Goal: Complete application form: Complete application form

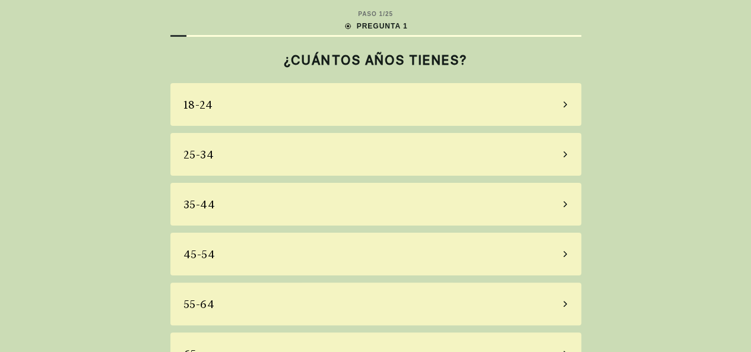
click at [340, 211] on div "35-44" at bounding box center [375, 204] width 411 height 43
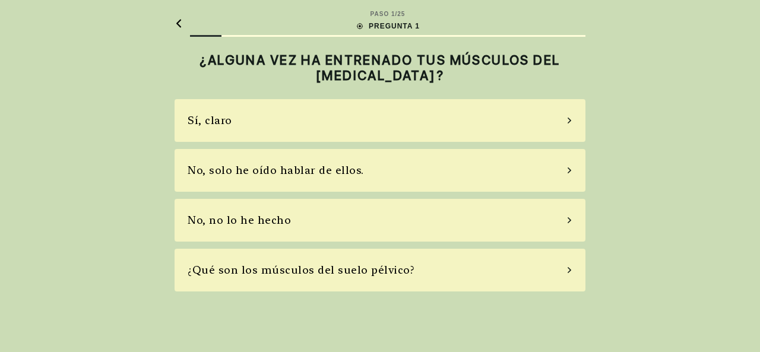
click at [174, 15] on main "PASO 1 / 25 PREGUNTA 1 ¿ALGUNA VEZ HA ENTRENADO TUS MÚSCULOS DEL [MEDICAL_DATA]…" at bounding box center [380, 150] width 430 height 301
click at [177, 23] on icon at bounding box center [178, 23] width 5 height 8
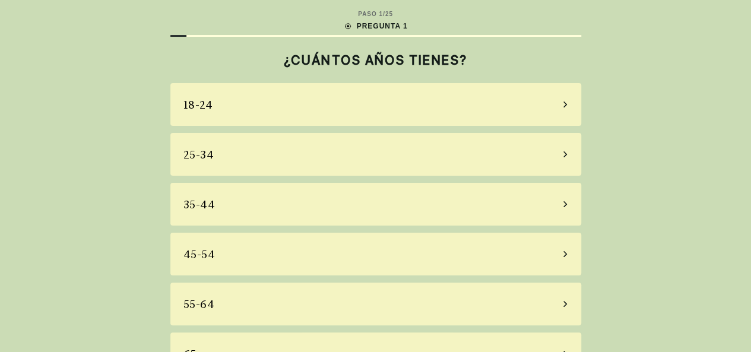
click at [275, 157] on div "25-34" at bounding box center [375, 154] width 411 height 43
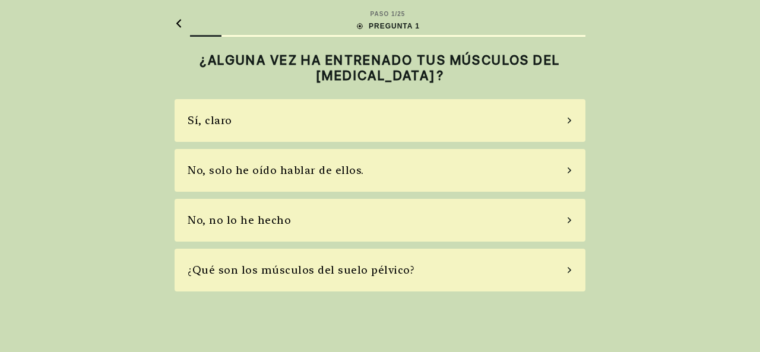
click at [358, 215] on div "No, no lo he hecho" at bounding box center [380, 220] width 411 height 43
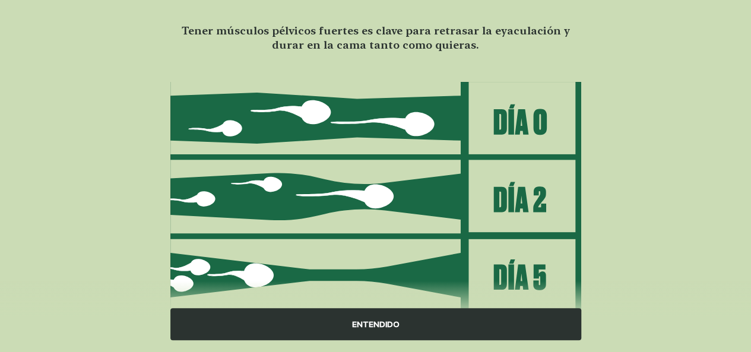
scroll to position [202, 0]
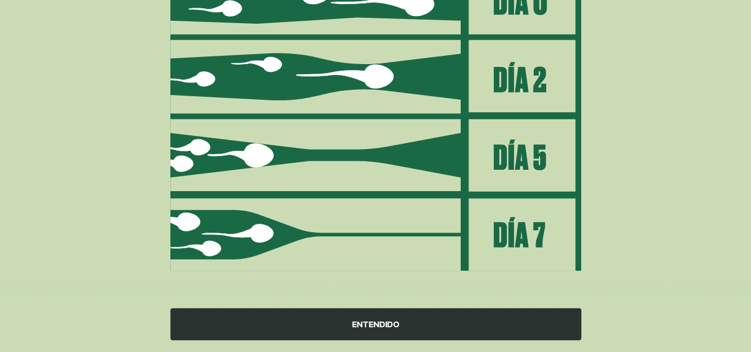
click at [387, 313] on div "ENTENDIDO" at bounding box center [375, 324] width 411 height 32
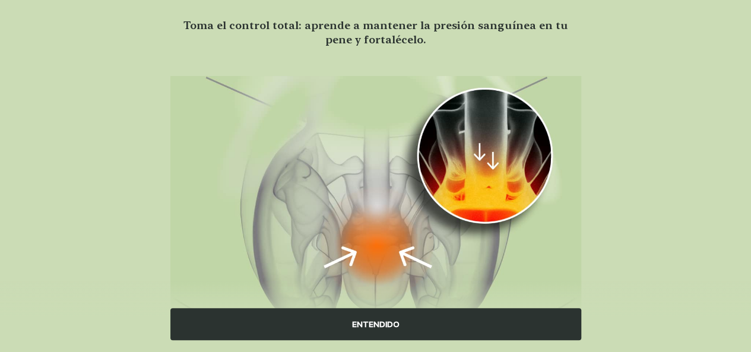
scroll to position [156, 0]
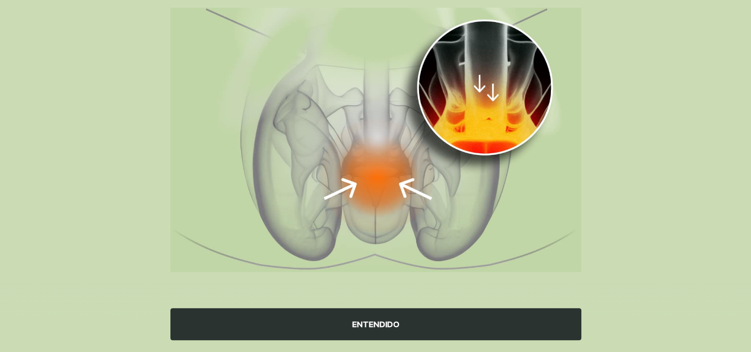
click at [432, 321] on div "ENTENDIDO" at bounding box center [375, 324] width 411 height 32
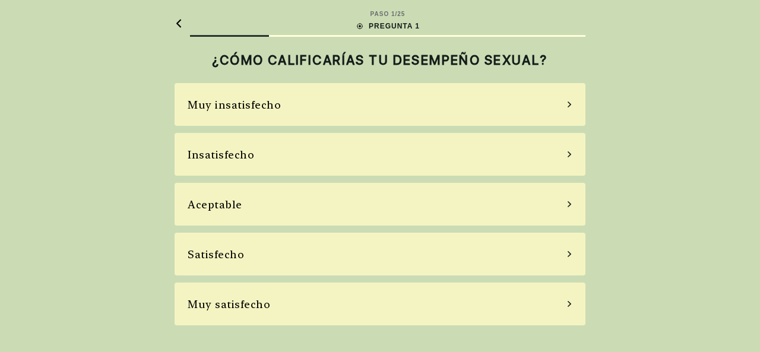
click at [318, 158] on div "Insatisfecho" at bounding box center [380, 154] width 411 height 43
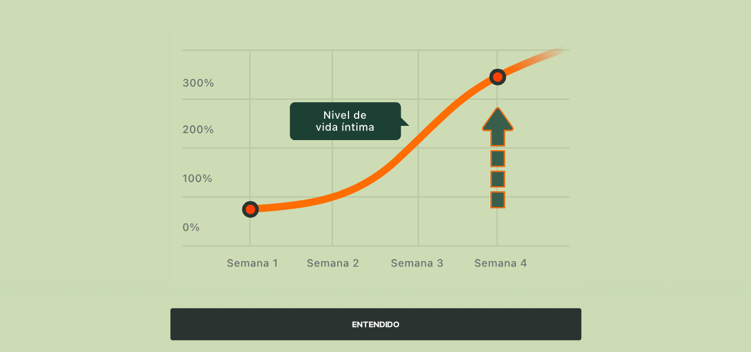
scroll to position [93, 0]
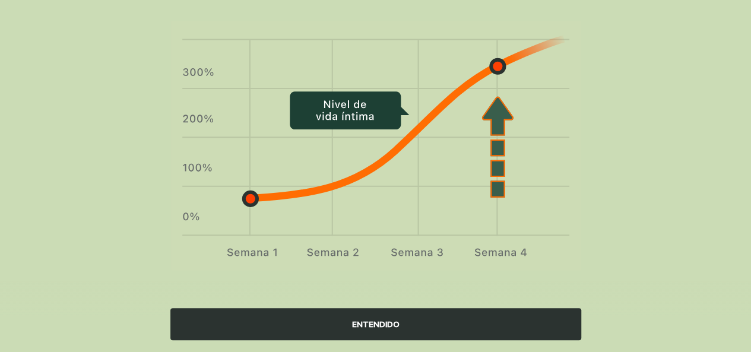
click at [372, 333] on div "ENTENDIDO" at bounding box center [375, 324] width 411 height 32
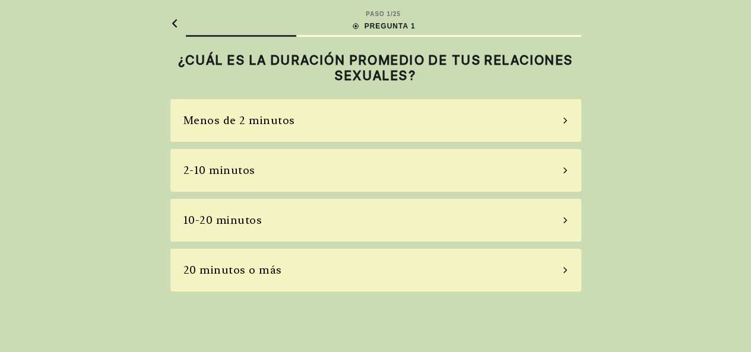
scroll to position [0, 0]
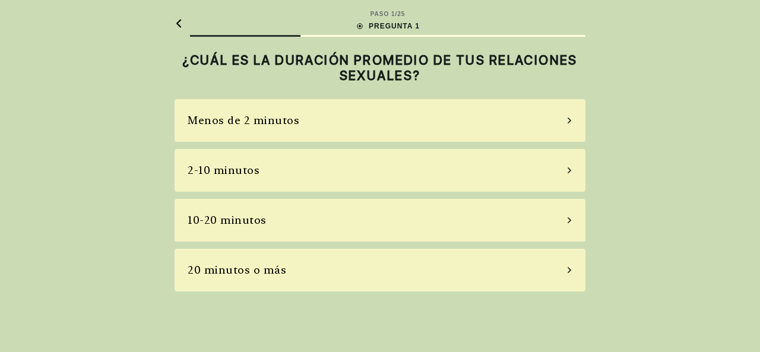
click at [331, 165] on div "2-10 minutos" at bounding box center [380, 170] width 411 height 43
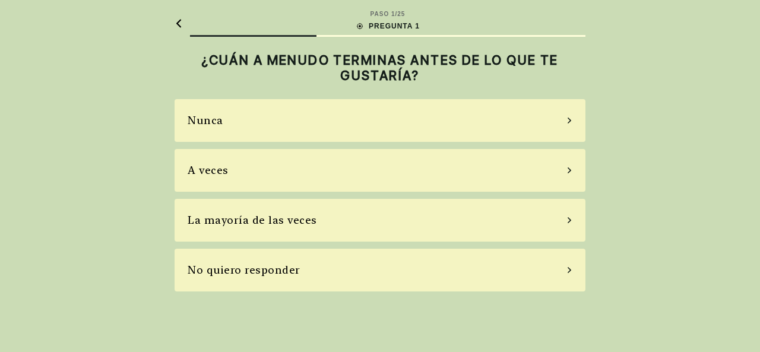
click at [310, 227] on div "La mayoría de las veces" at bounding box center [252, 220] width 129 height 16
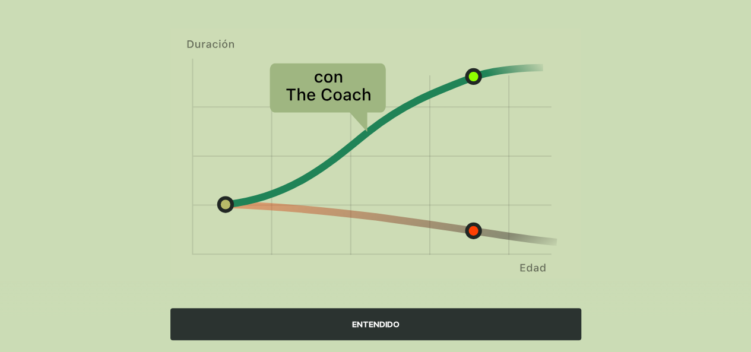
scroll to position [143, 0]
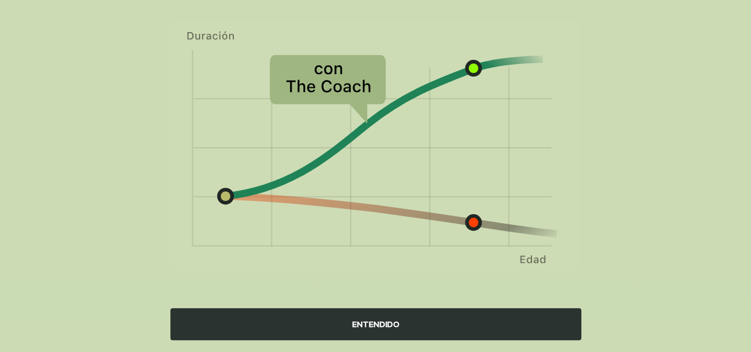
click at [359, 322] on font "ENTENDIDO" at bounding box center [375, 323] width 47 height 9
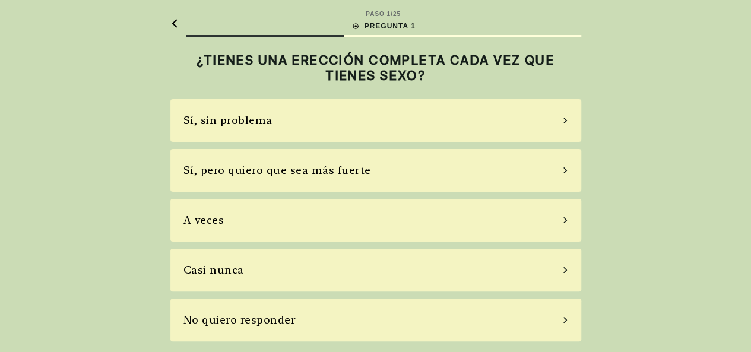
scroll to position [0, 0]
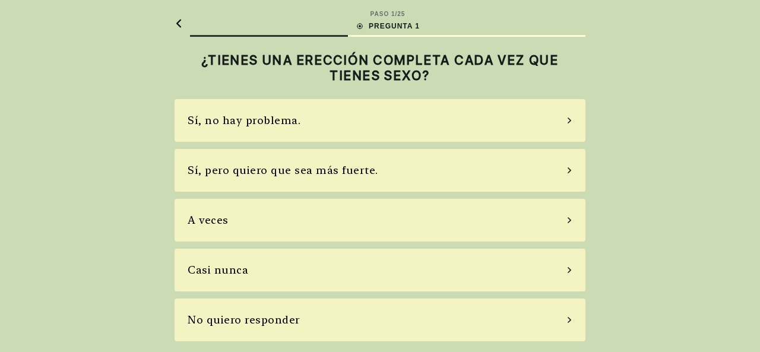
click at [321, 172] on font "Sí, pero quiero que sea más fuerte." at bounding box center [283, 170] width 191 height 12
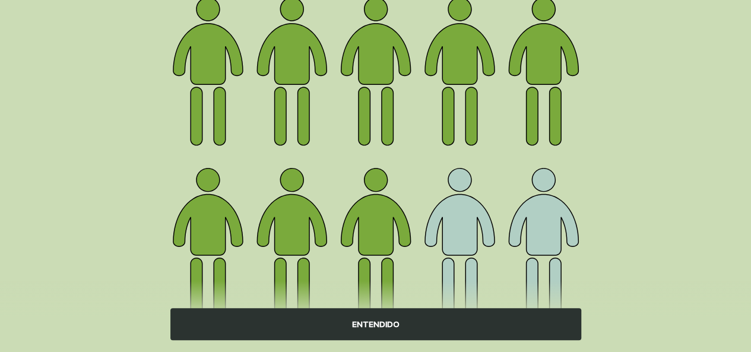
scroll to position [224, 0]
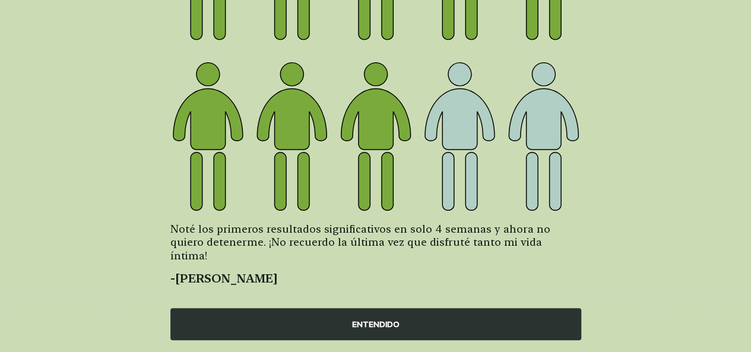
click at [404, 320] on div "ENTENDIDO" at bounding box center [375, 324] width 411 height 32
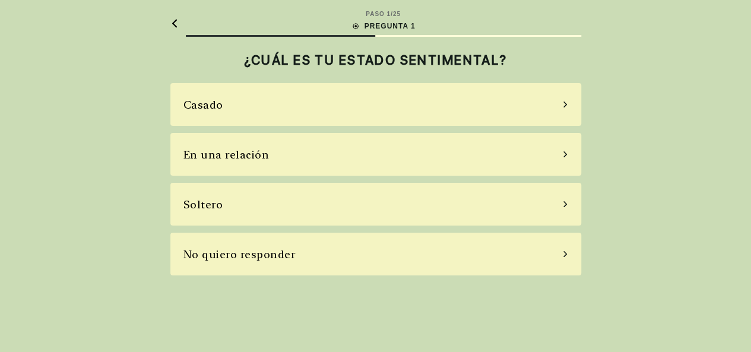
scroll to position [0, 0]
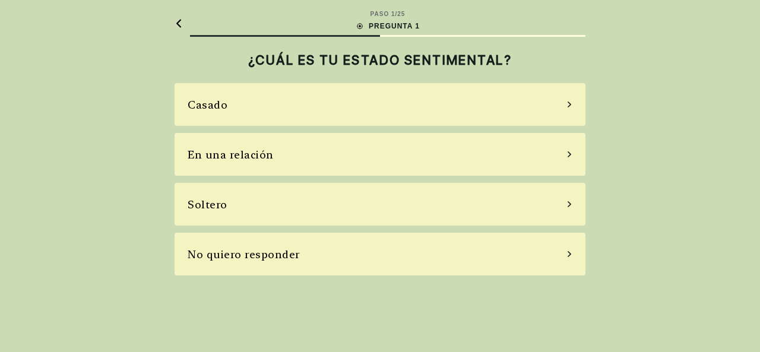
click at [352, 116] on div "Casado" at bounding box center [380, 104] width 411 height 43
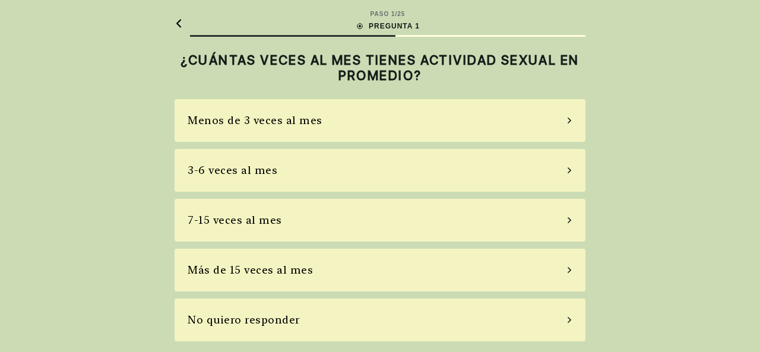
click at [338, 165] on div "3-6 veces al mes" at bounding box center [380, 170] width 411 height 43
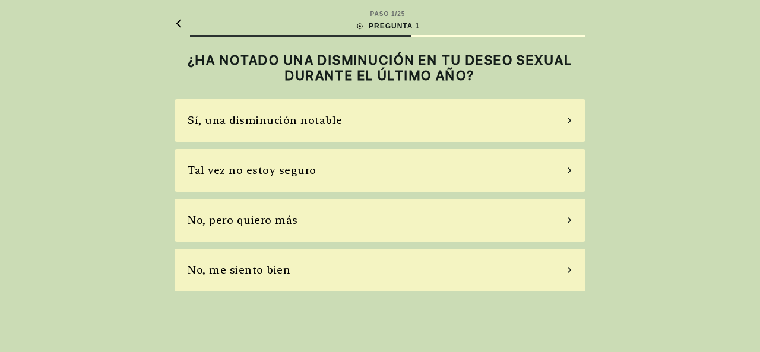
click at [350, 166] on div "Tal vez no estoy seguro" at bounding box center [380, 170] width 411 height 43
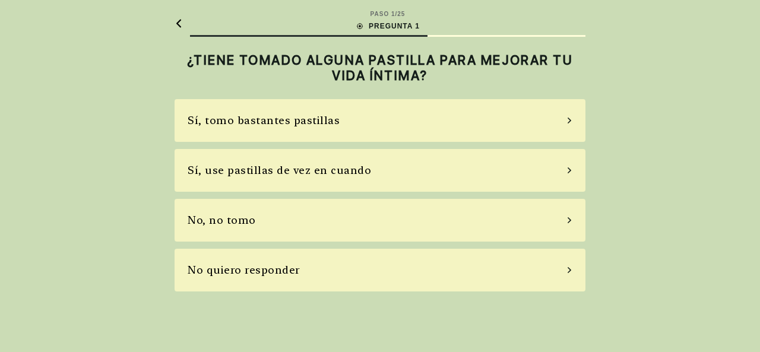
click at [326, 221] on div "No, no tomo" at bounding box center [380, 220] width 411 height 43
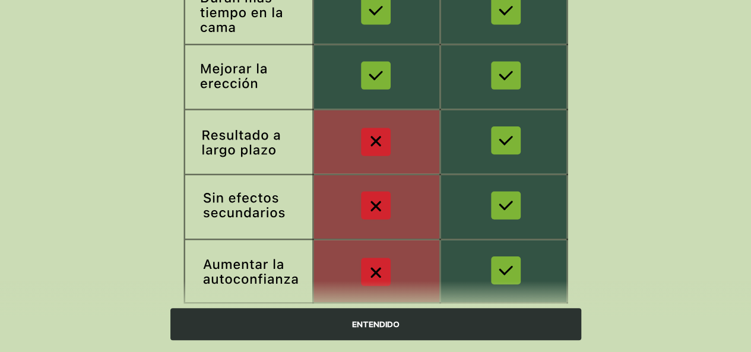
scroll to position [278, 0]
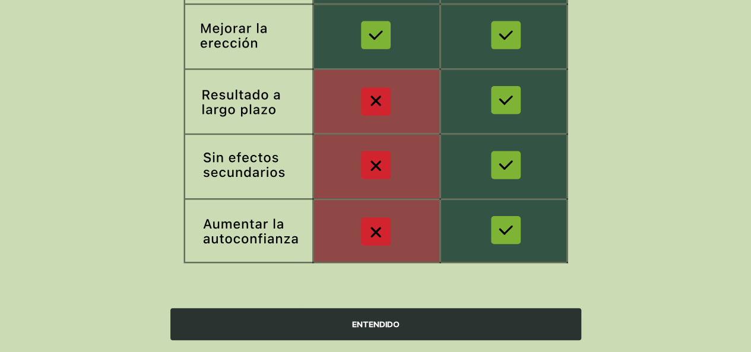
click at [399, 318] on div "ENTENDIDO" at bounding box center [375, 324] width 411 height 32
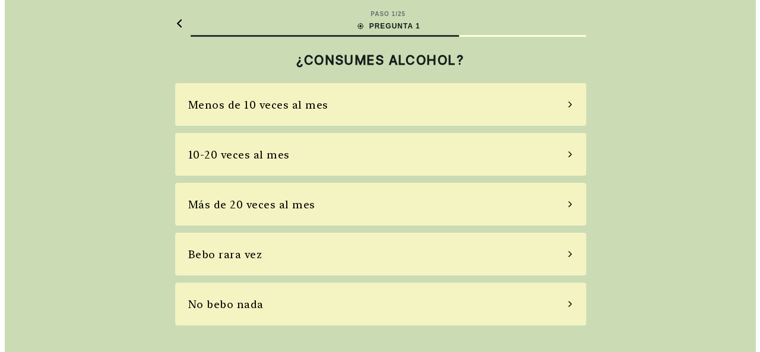
scroll to position [0, 0]
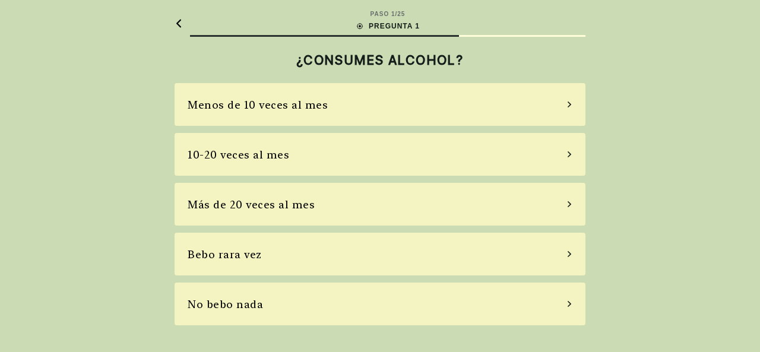
click at [324, 305] on div "No bebo nada" at bounding box center [380, 304] width 411 height 43
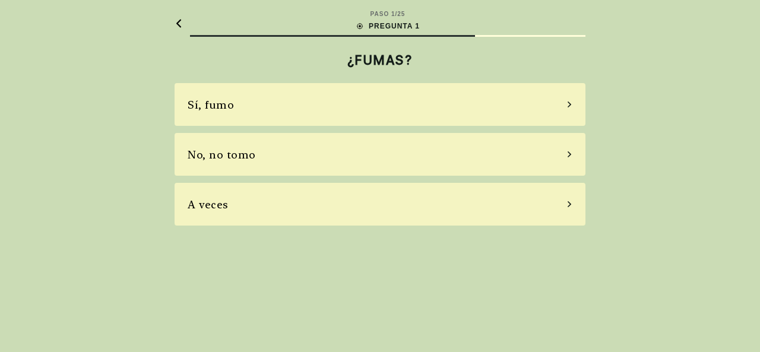
click at [274, 163] on div "No, no tomo" at bounding box center [380, 154] width 411 height 43
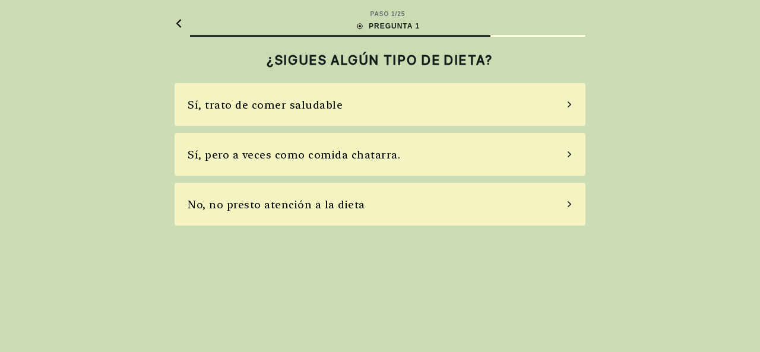
click at [303, 208] on font "No, no presto atención a la dieta" at bounding box center [276, 204] width 177 height 12
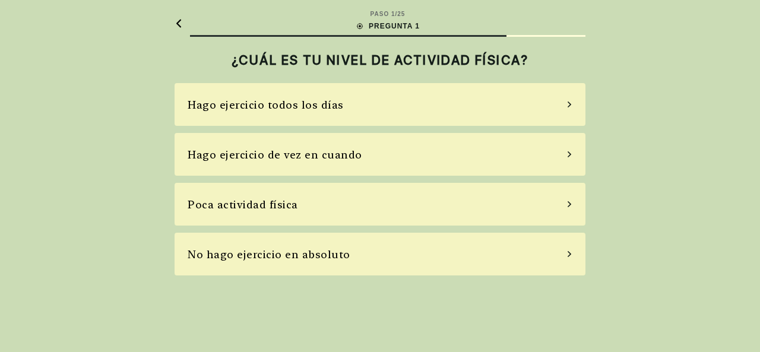
click at [305, 203] on div "Poca actividad física" at bounding box center [380, 204] width 411 height 43
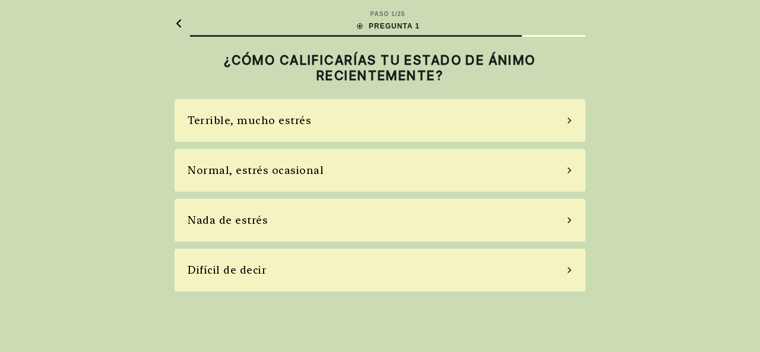
click at [373, 130] on div "Terrible, mucho estrés" at bounding box center [380, 120] width 411 height 43
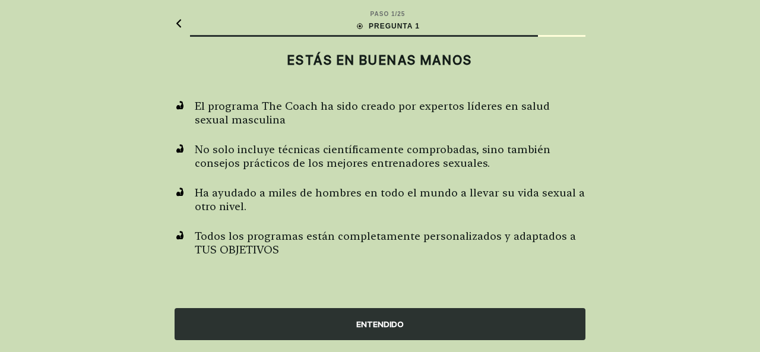
click at [312, 328] on div "ENTENDIDO" at bounding box center [380, 324] width 411 height 32
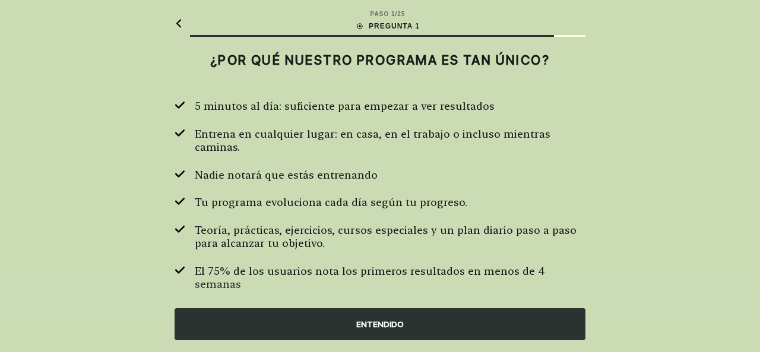
click at [312, 327] on div "ENTENDIDO" at bounding box center [380, 324] width 411 height 32
